Goal: Information Seeking & Learning: Learn about a topic

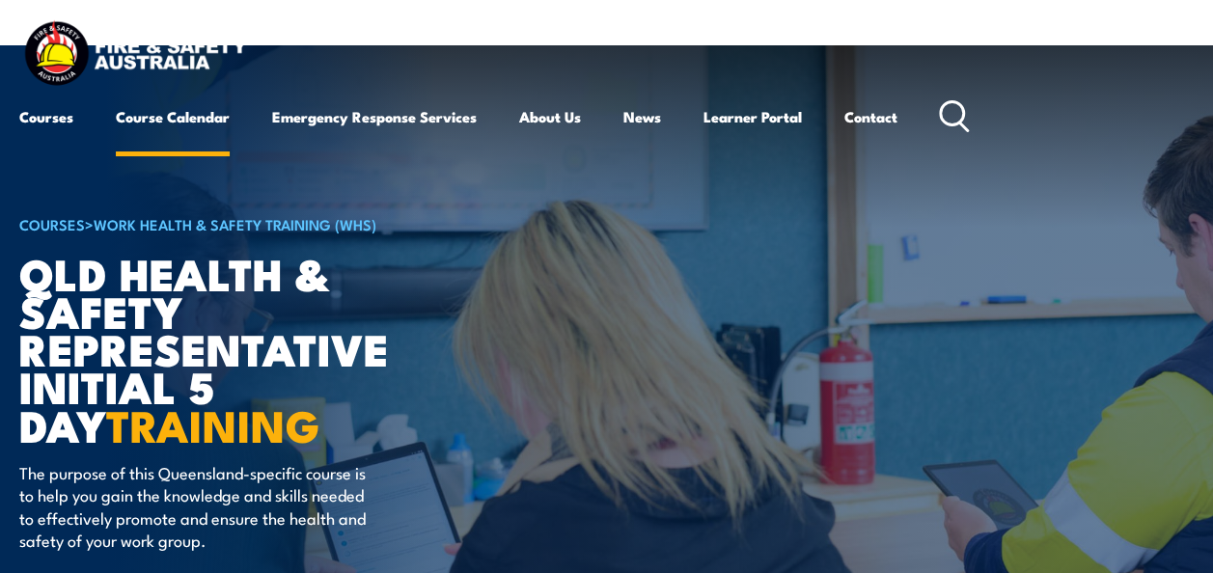
click at [155, 115] on link "Course Calendar" at bounding box center [173, 117] width 114 height 46
click at [191, 123] on link "Course Calendar" at bounding box center [173, 117] width 114 height 46
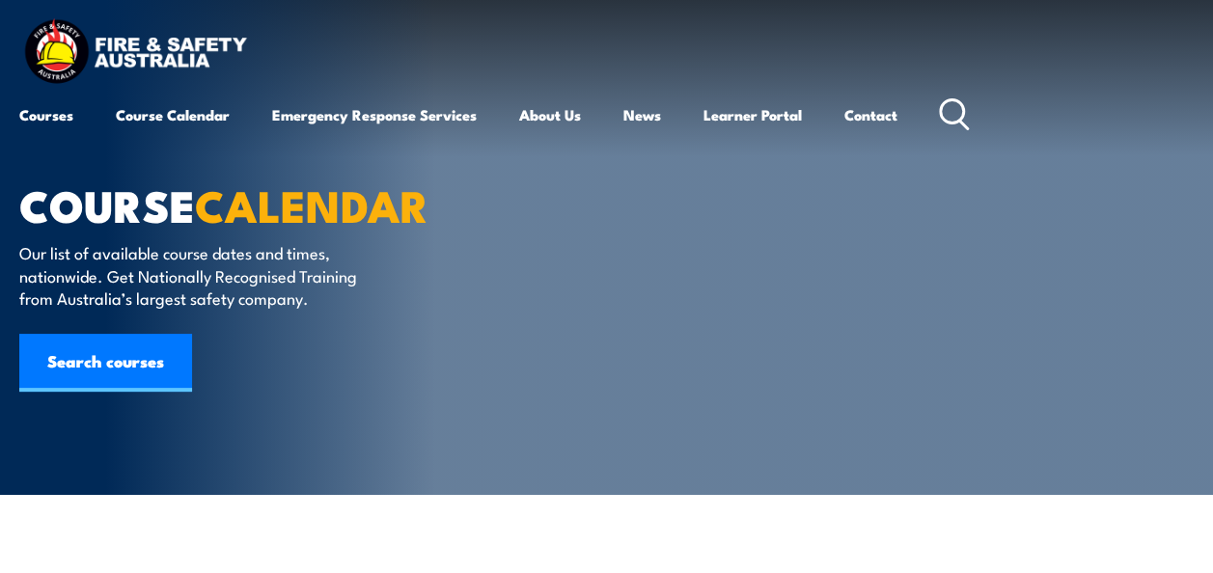
click at [29, 118] on link "Courses" at bounding box center [46, 115] width 54 height 46
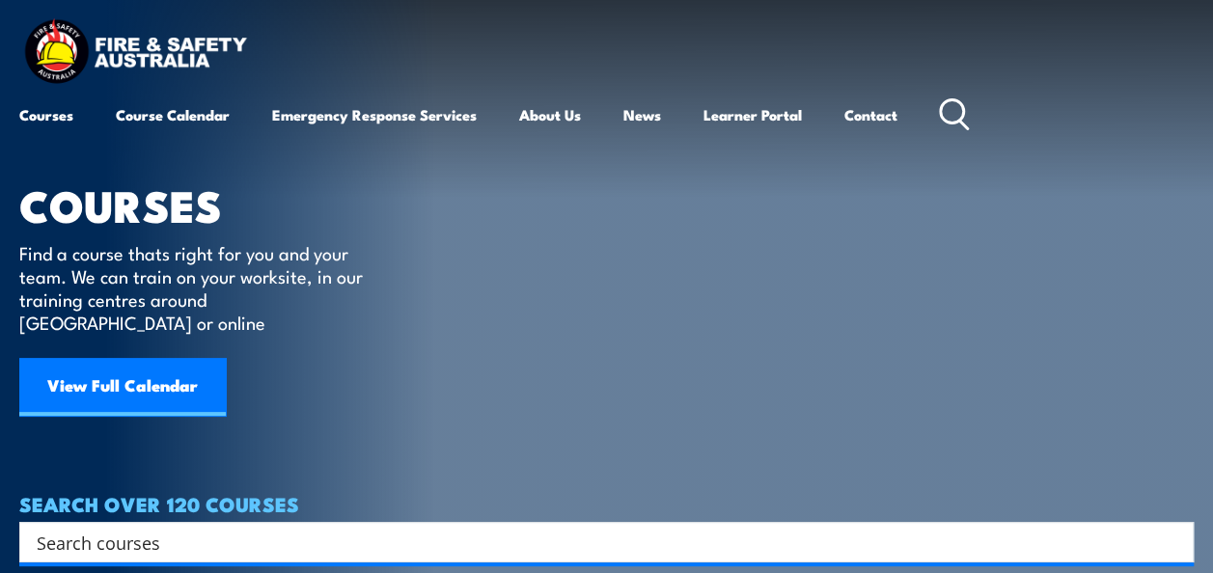
click at [623, 532] on input "Search input" at bounding box center [594, 542] width 1114 height 29
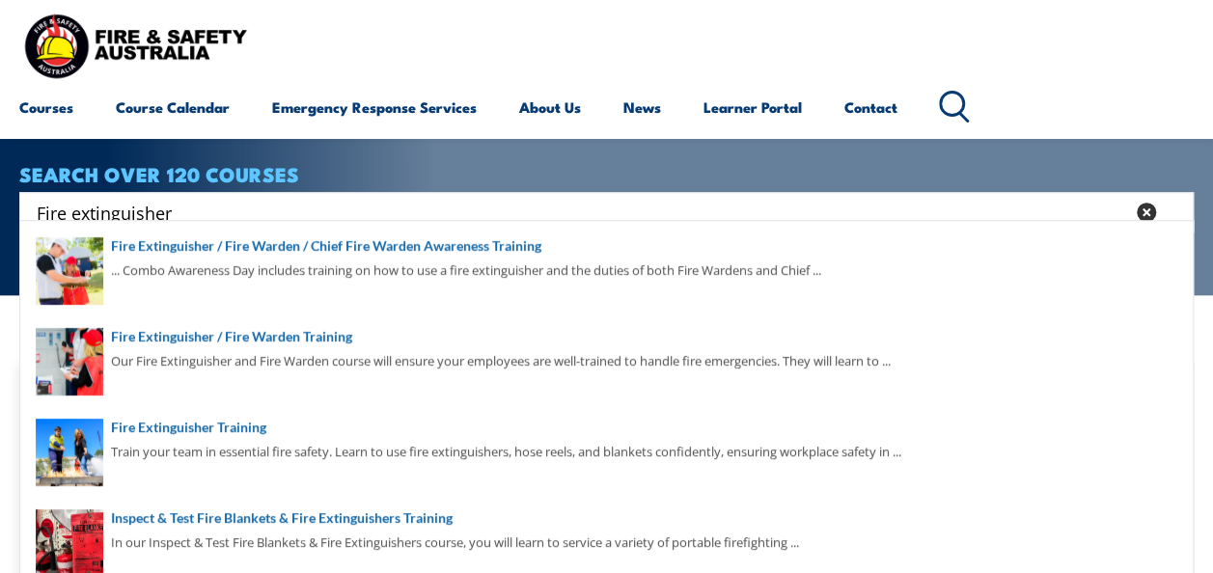
scroll to position [347, 0]
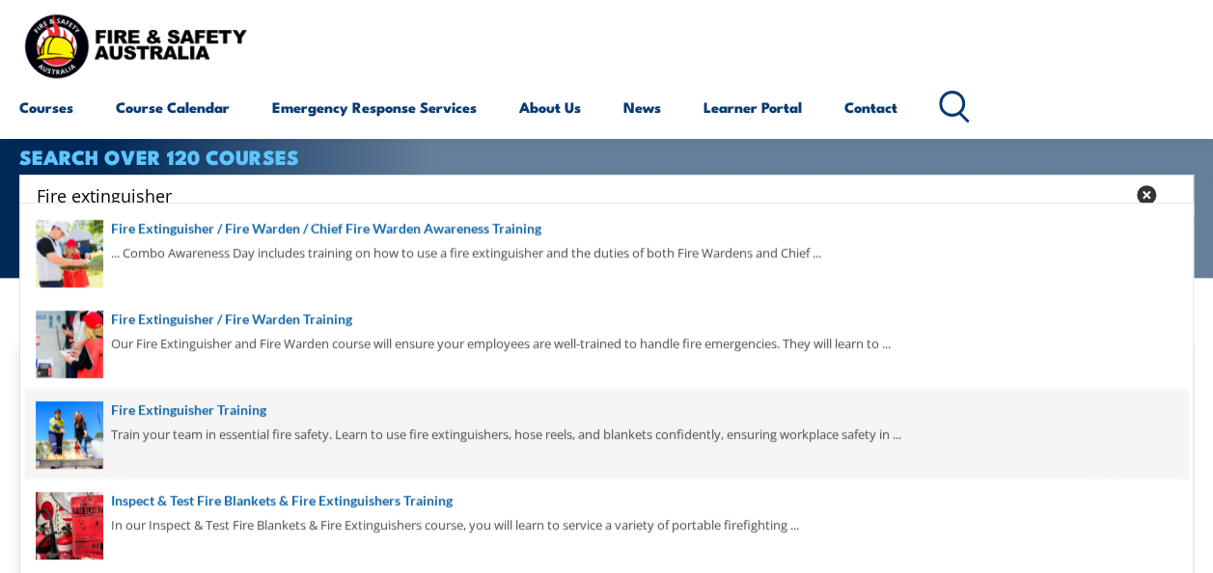
type input "Fire extinguisher"
click at [558, 425] on span at bounding box center [606, 434] width 1163 height 91
